Goal: Find specific page/section: Find specific page/section

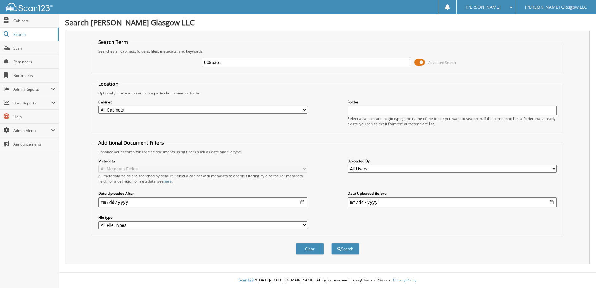
type input "6095361"
click at [332, 243] on button "Search" at bounding box center [346, 249] width 28 height 12
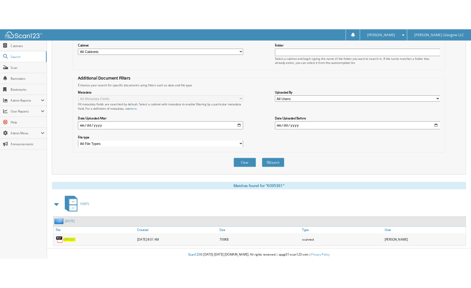
scroll to position [85, 0]
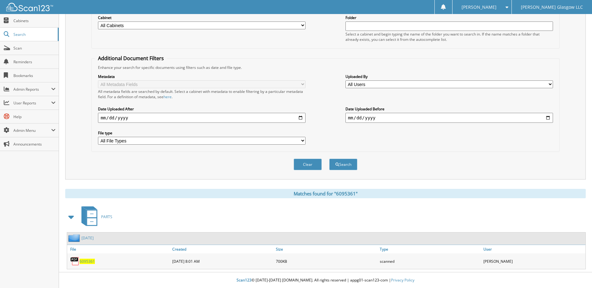
click at [85, 259] on span "6095361" at bounding box center [87, 261] width 15 height 5
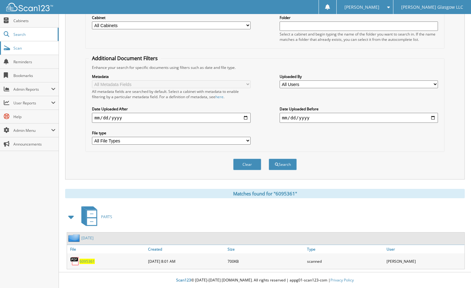
click at [19, 50] on span "Scan" at bounding box center [34, 48] width 42 height 5
